Goal: Check status: Check status

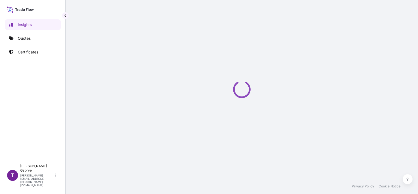
select select "2025"
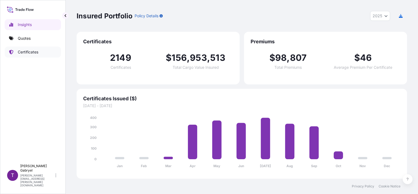
click at [35, 51] on p "Certificates" at bounding box center [28, 51] width 21 height 5
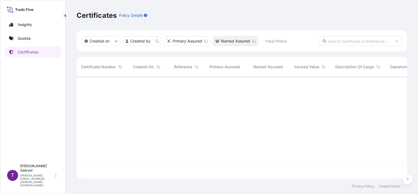
scroll to position [101, 326]
click at [378, 39] on input "text" at bounding box center [361, 41] width 82 height 10
paste input "S02063834"
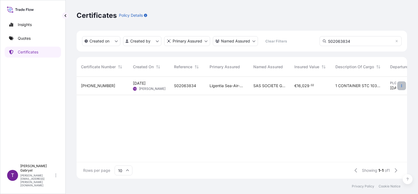
click at [401, 86] on icon "button" at bounding box center [401, 85] width 3 height 3
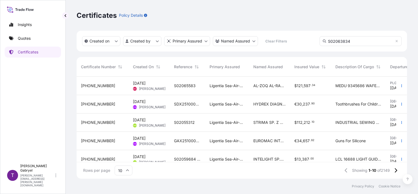
click at [354, 40] on input "S02063834" at bounding box center [361, 41] width 82 height 10
type input "S02063834"
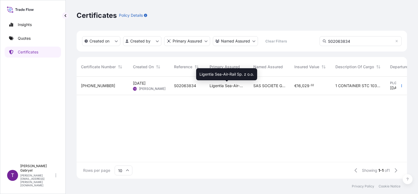
click at [219, 87] on span "Ligentia Sea-Air-Rail Sp. z o.o." at bounding box center [227, 85] width 35 height 5
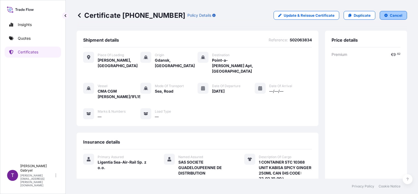
click at [384, 16] on icon "button" at bounding box center [385, 15] width 3 height 3
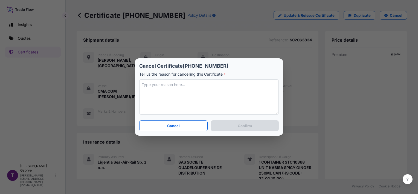
click at [213, 96] on textarea at bounding box center [209, 96] width 140 height 35
paste textarea "The customer changed their mind."
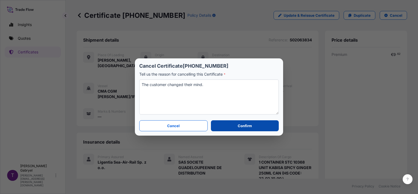
type textarea "The customer changed their mind."
click at [248, 126] on p "Confirm" at bounding box center [245, 125] width 14 height 5
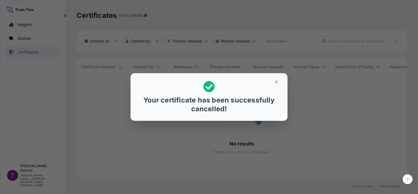
scroll to position [101, 326]
click at [276, 83] on icon "button" at bounding box center [276, 81] width 5 height 5
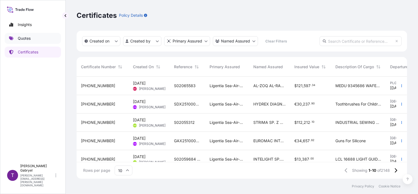
click at [40, 39] on link "Quotes" at bounding box center [33, 38] width 56 height 11
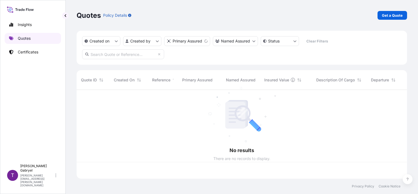
scroll to position [88, 326]
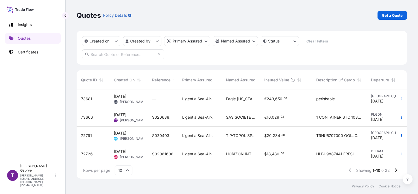
click at [320, 16] on div "Quotes Policy Details Get a Quote" at bounding box center [242, 15] width 330 height 9
click at [38, 55] on link "Certificates" at bounding box center [33, 52] width 56 height 11
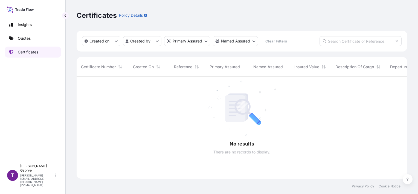
scroll to position [101, 326]
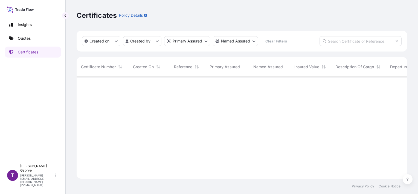
click at [364, 42] on input "text" at bounding box center [361, 41] width 82 height 10
paste input "S02063834"
click at [354, 39] on input "S02063834" at bounding box center [361, 41] width 82 height 10
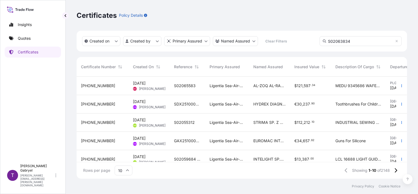
click at [371, 40] on input "S02063834" at bounding box center [361, 41] width 82 height 10
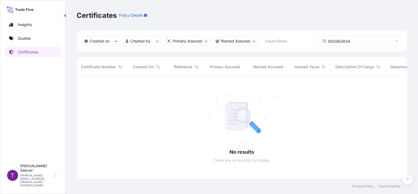
scroll to position [4, 4]
type input "S02063834"
click at [28, 38] on p "Quotes" at bounding box center [24, 38] width 13 height 5
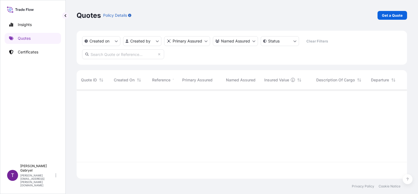
scroll to position [88, 326]
click at [118, 55] on input "text" at bounding box center [123, 54] width 82 height 10
paste input "S02063834"
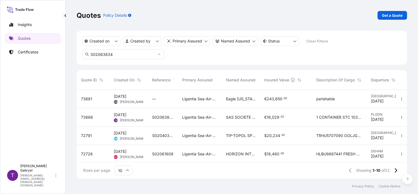
type input "S02063834"
